Goal: Check status: Check status

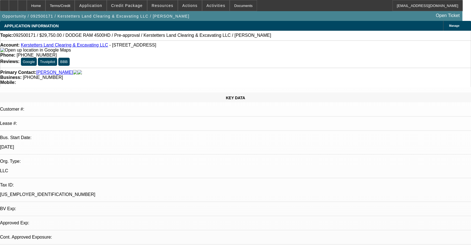
select select "0.15"
select select "2"
select select "0"
select select "6"
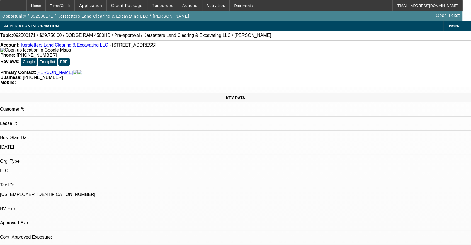
select select "0.15"
select select "2"
select select "0"
select select "6"
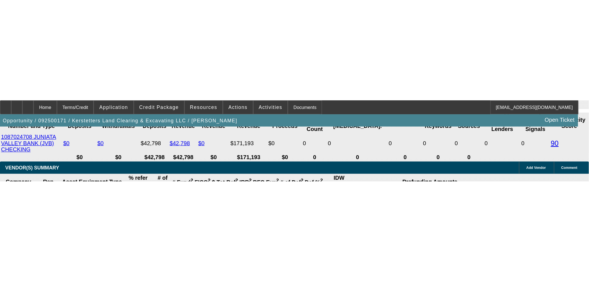
scroll to position [1000, 0]
